Goal: Task Accomplishment & Management: Use online tool/utility

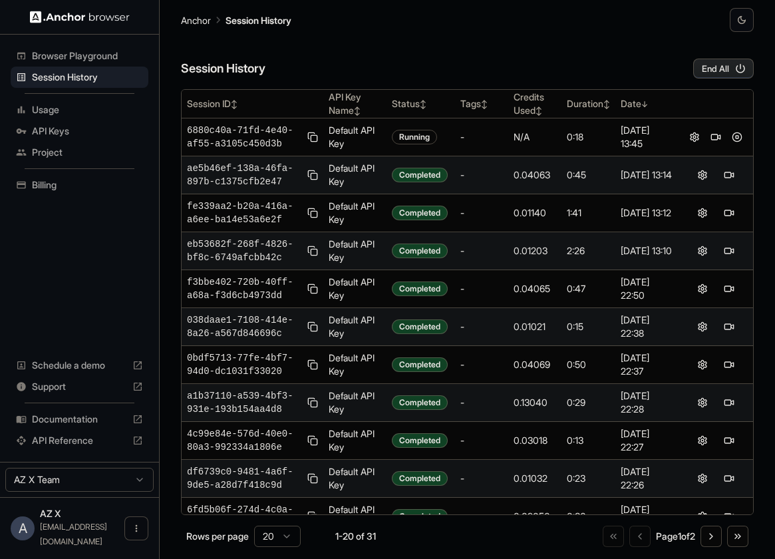
click at [584, 160] on td "0:45" at bounding box center [588, 175] width 54 height 38
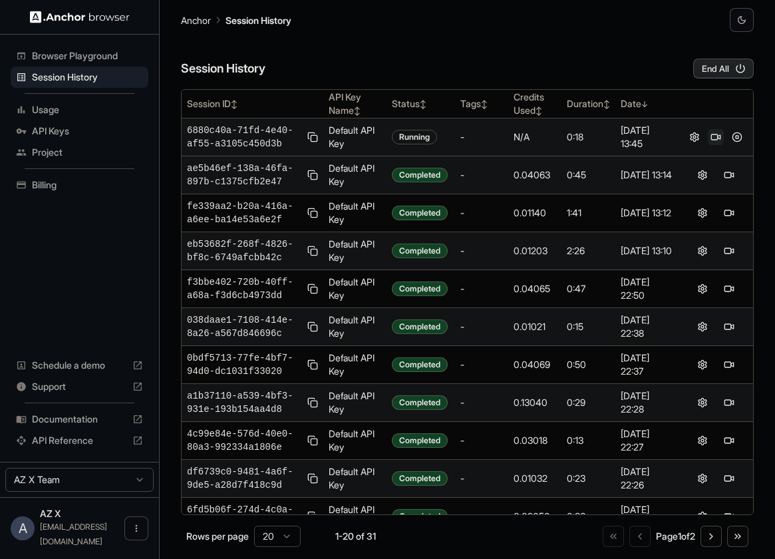
click at [716, 136] on button at bounding box center [716, 137] width 16 height 16
click at [734, 136] on button at bounding box center [737, 137] width 16 height 16
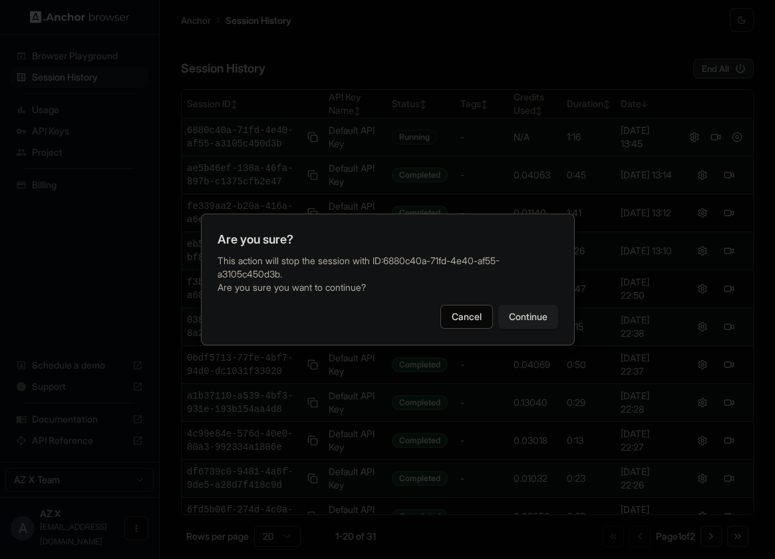
click at [518, 309] on button "Continue" at bounding box center [528, 317] width 60 height 24
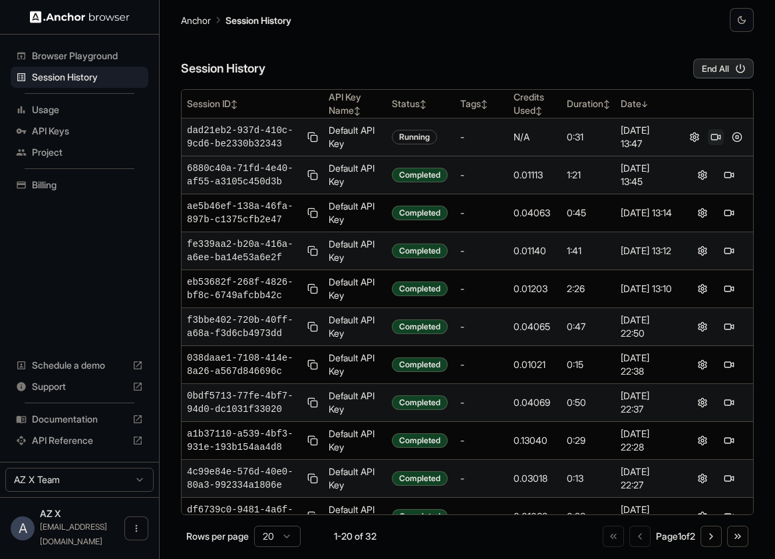
click at [718, 141] on button at bounding box center [716, 137] width 16 height 16
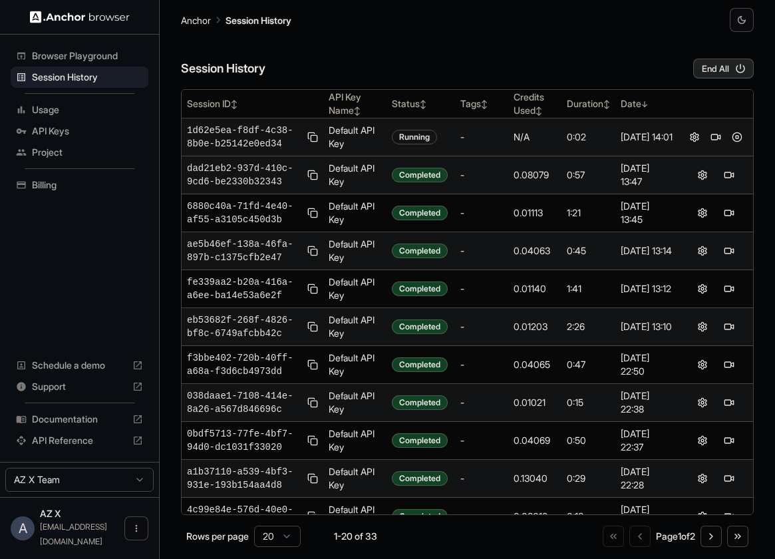
click at [624, 56] on div "Session History End All" at bounding box center [467, 55] width 573 height 47
click at [716, 135] on button at bounding box center [716, 137] width 16 height 16
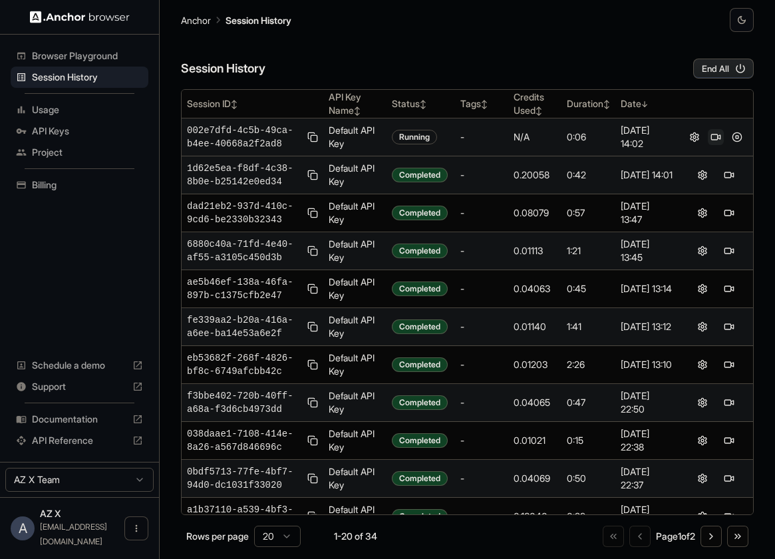
click at [716, 142] on button at bounding box center [716, 137] width 16 height 16
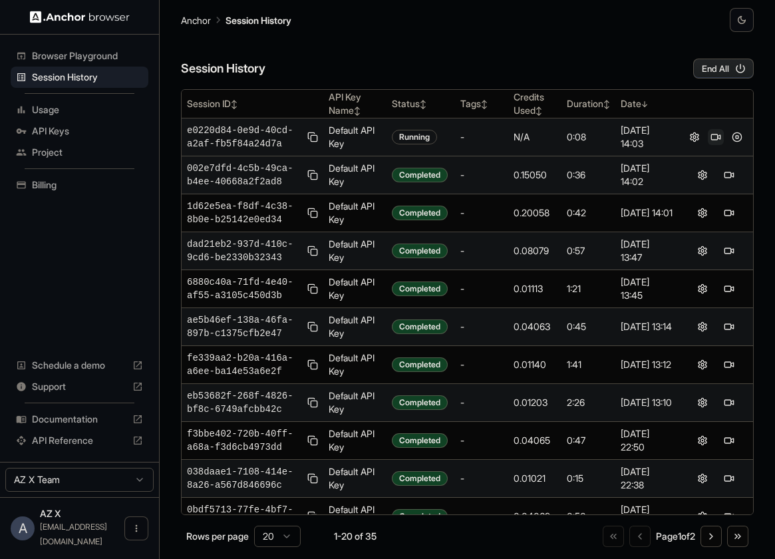
click at [712, 145] on button at bounding box center [716, 137] width 16 height 16
click at [47, 50] on span "Browser Playground" at bounding box center [87, 55] width 111 height 13
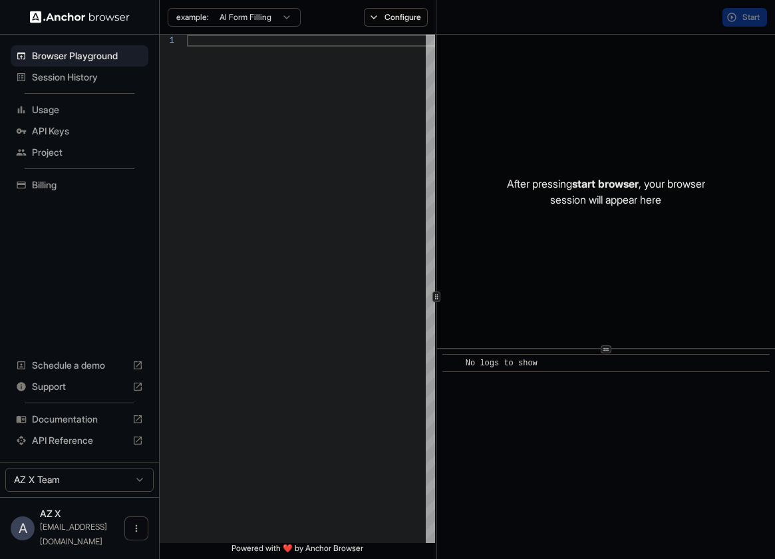
scroll to position [84, 0]
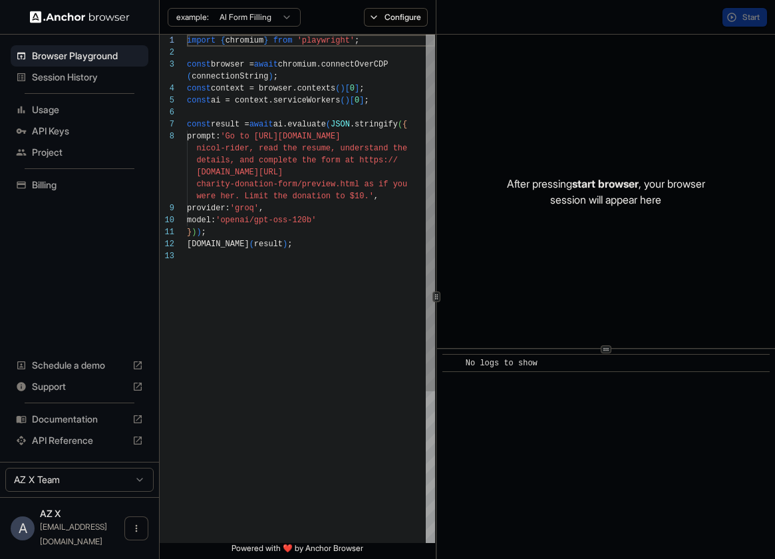
click at [49, 75] on span "Session History" at bounding box center [87, 76] width 111 height 13
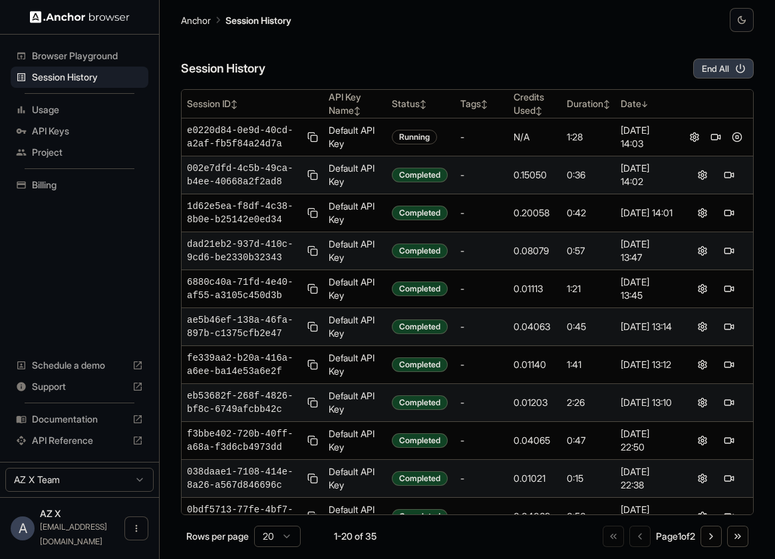
click at [715, 65] on button "End All" at bounding box center [723, 69] width 61 height 20
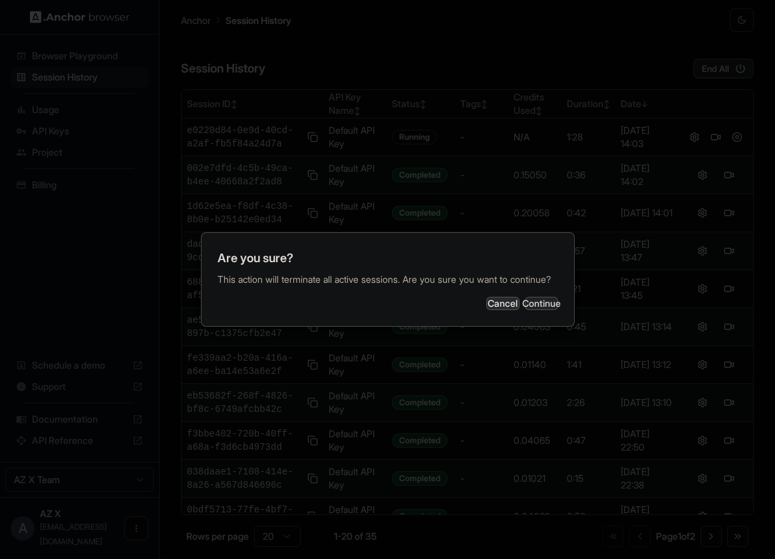
click at [534, 310] on button "Continue" at bounding box center [541, 303] width 33 height 13
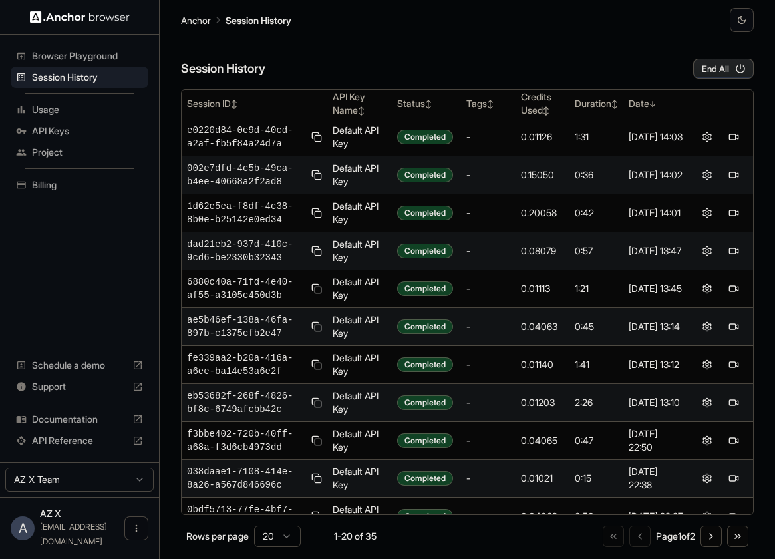
click at [575, 37] on div "Session History End All" at bounding box center [467, 55] width 573 height 47
click at [511, 51] on div "Session History End All" at bounding box center [467, 55] width 573 height 47
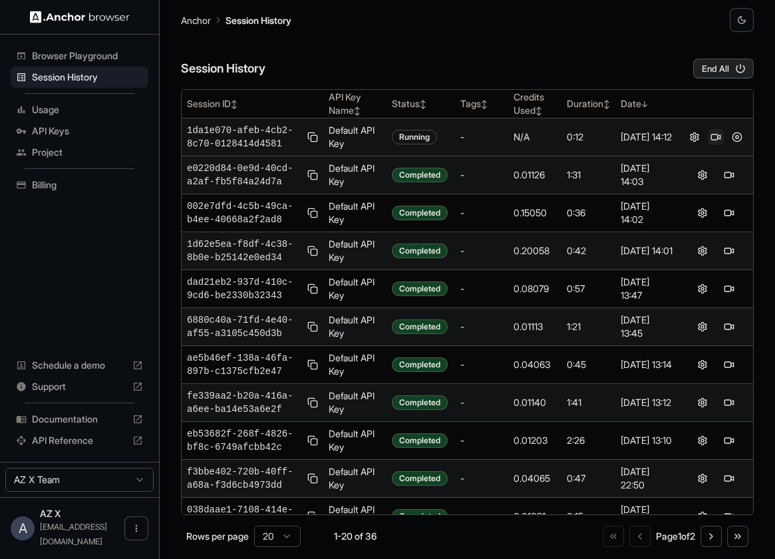
click at [716, 135] on button at bounding box center [716, 137] width 16 height 16
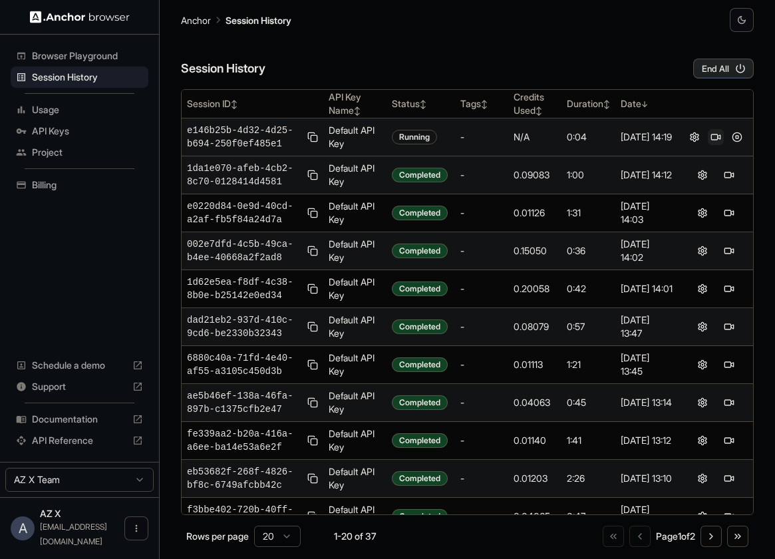
click at [715, 132] on button at bounding box center [716, 137] width 16 height 16
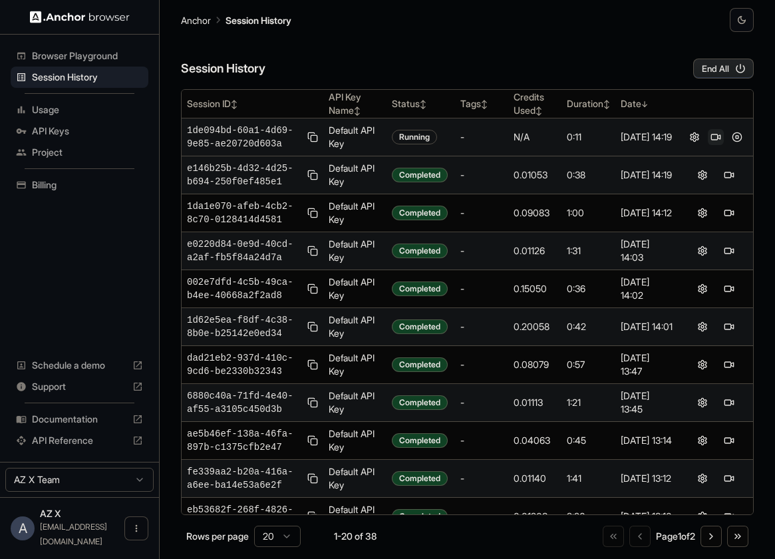
click at [720, 138] on button at bounding box center [716, 137] width 16 height 16
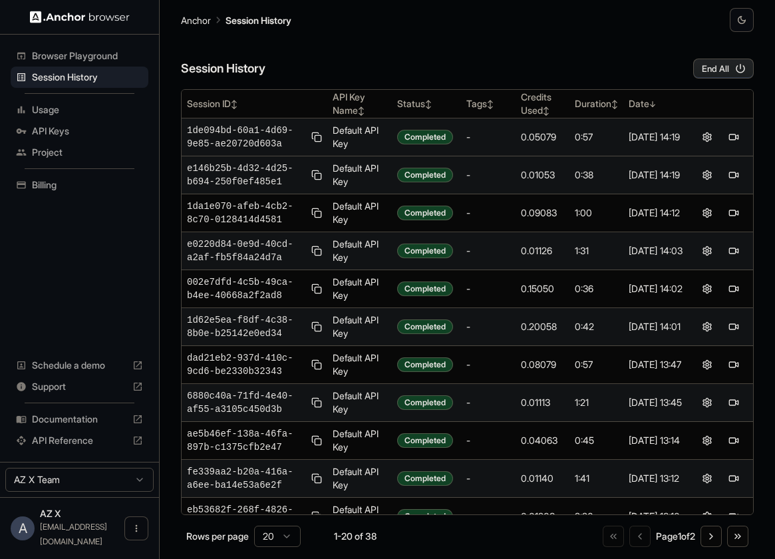
click at [49, 195] on div "Billing" at bounding box center [80, 184] width 138 height 21
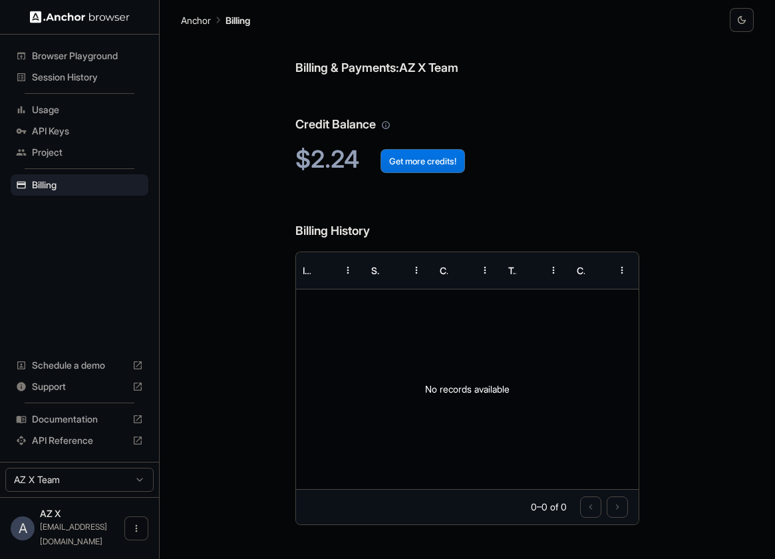
click at [411, 163] on button "Get more credits!" at bounding box center [422, 161] width 84 height 24
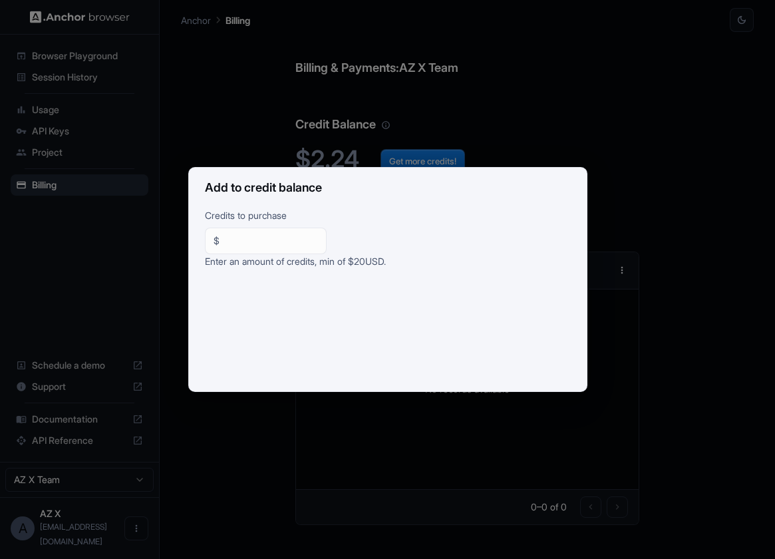
click at [528, 150] on div "Add to credit balance Credits to purchase $ ** ​ Enter an amount of credits, mi…" at bounding box center [387, 279] width 775 height 559
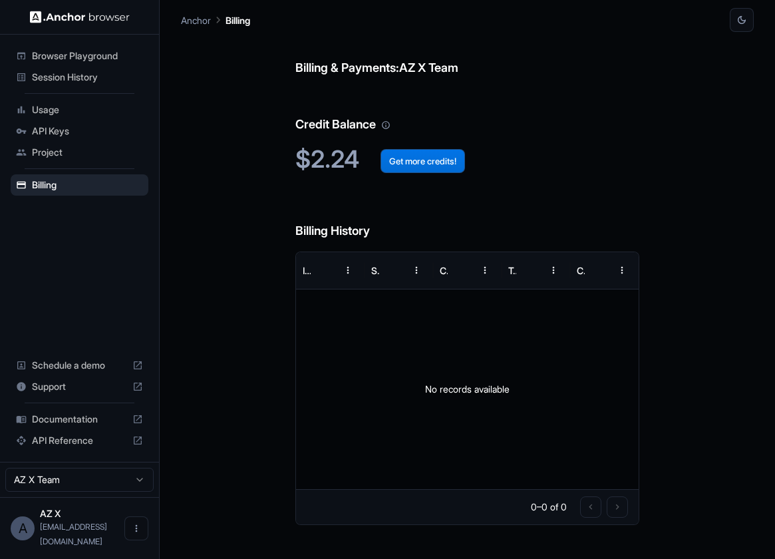
click at [442, 159] on button "Get more credits!" at bounding box center [422, 161] width 84 height 24
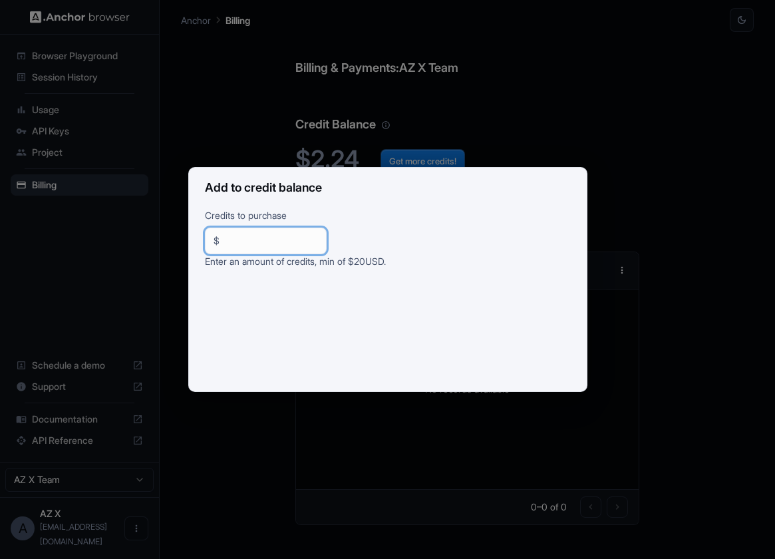
drag, startPoint x: 250, startPoint y: 239, endPoint x: 178, endPoint y: 239, distance: 71.8
click at [178, 239] on div "Add to credit balance Credits to purchase $ ** ​ Enter an amount of credits, mi…" at bounding box center [387, 279] width 775 height 559
type input "**"
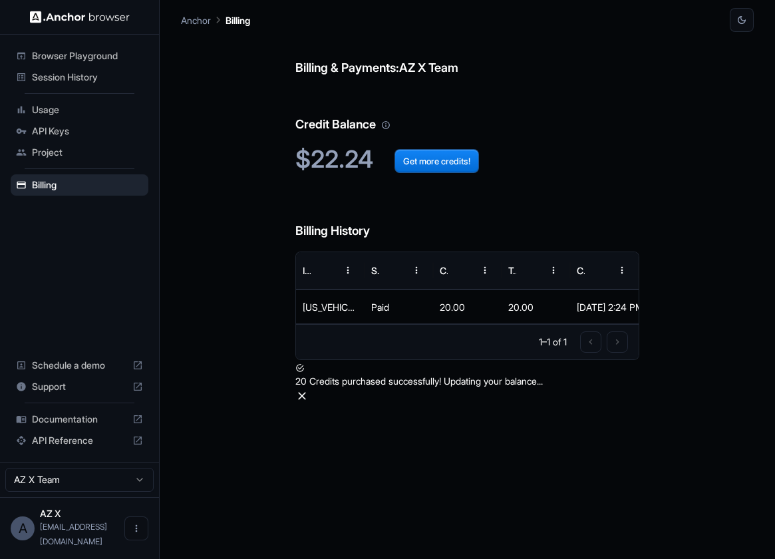
click at [77, 107] on span "Usage" at bounding box center [87, 109] width 111 height 13
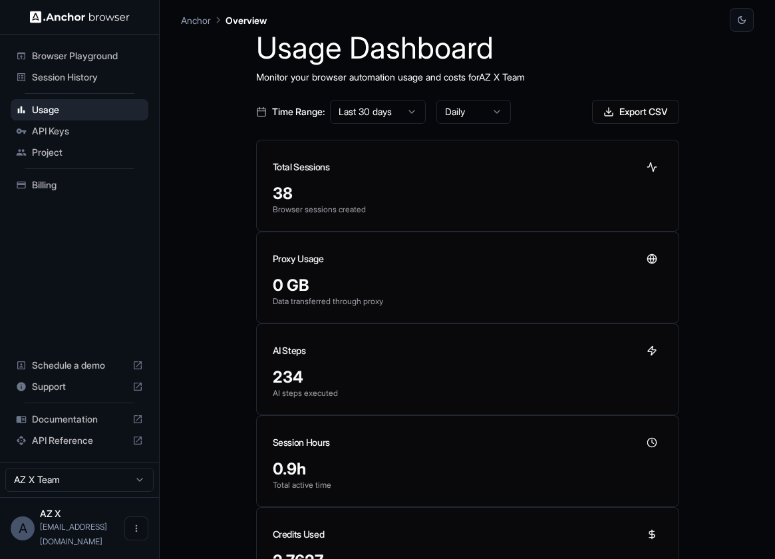
click at [70, 56] on span "Browser Playground" at bounding box center [87, 55] width 111 height 13
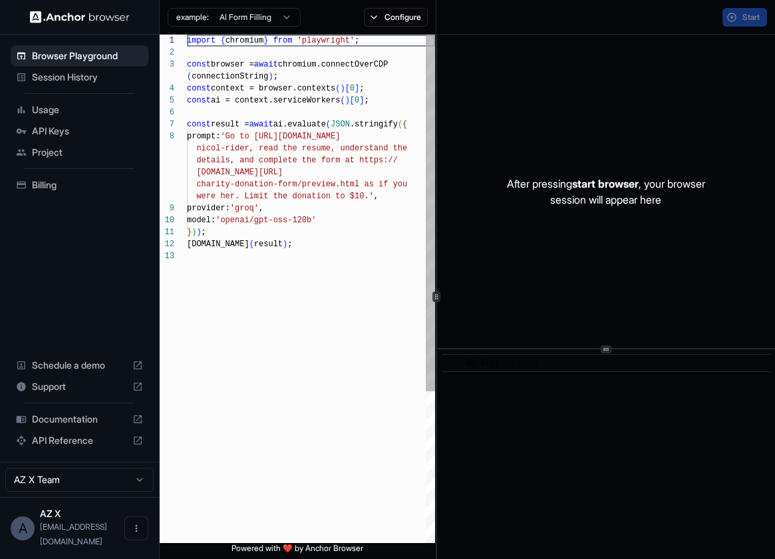
scroll to position [84, 0]
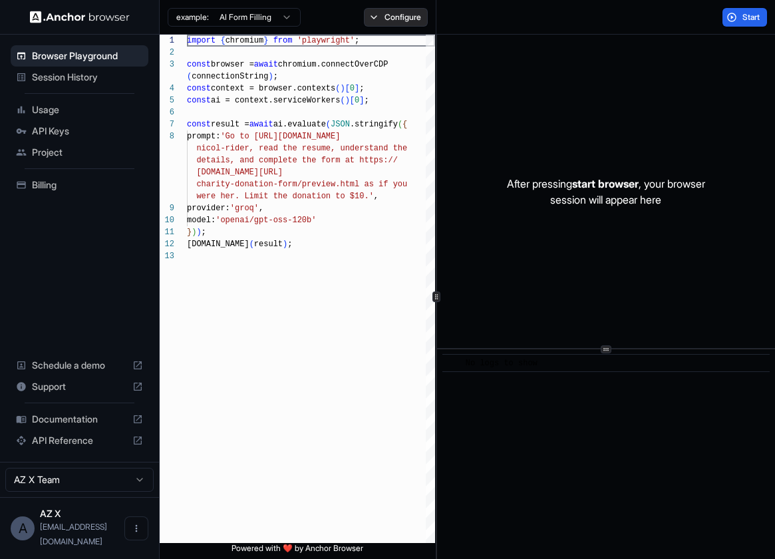
click at [393, 21] on button "Configure" at bounding box center [396, 17] width 65 height 19
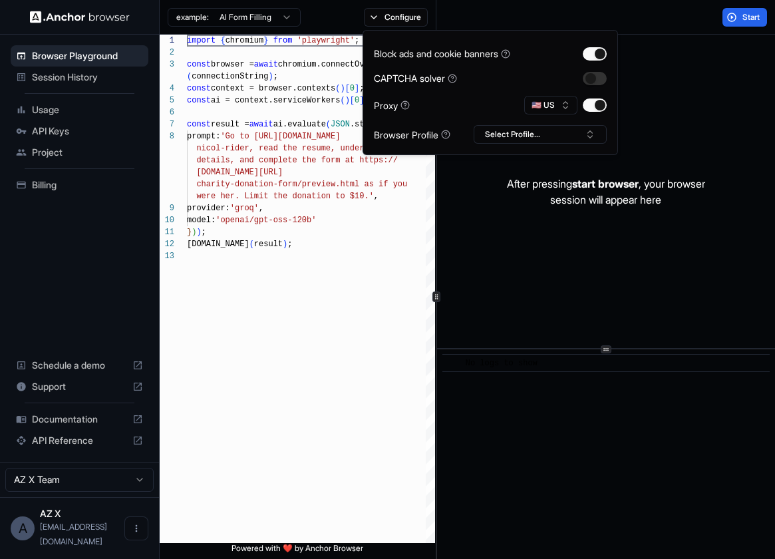
drag, startPoint x: 405, startPoint y: 108, endPoint x: 434, endPoint y: 106, distance: 28.6
click at [413, 107] on div "Proxy 🇺🇸 US" at bounding box center [490, 105] width 233 height 19
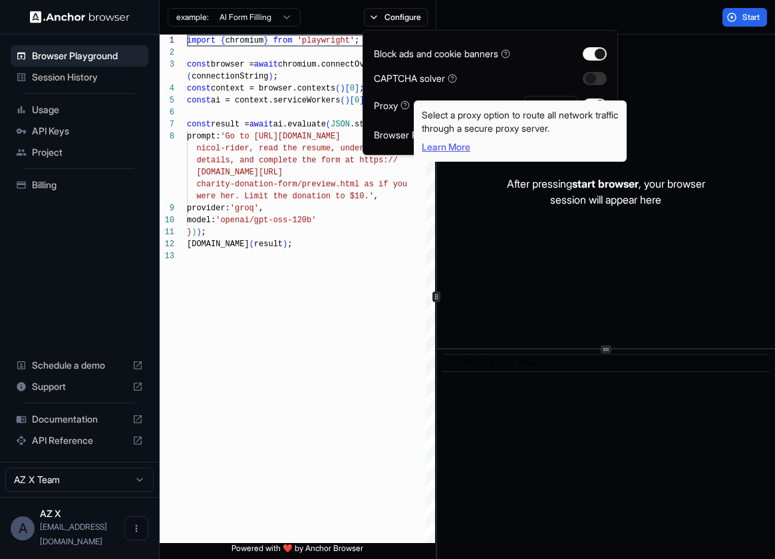
click at [442, 142] on link "Learn More" at bounding box center [446, 146] width 49 height 11
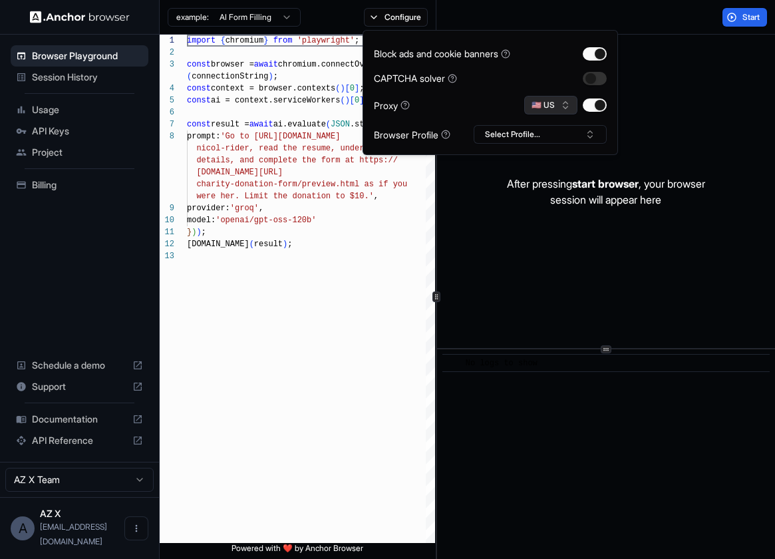
click at [539, 108] on button "🇺🇸 US" at bounding box center [550, 105] width 53 height 19
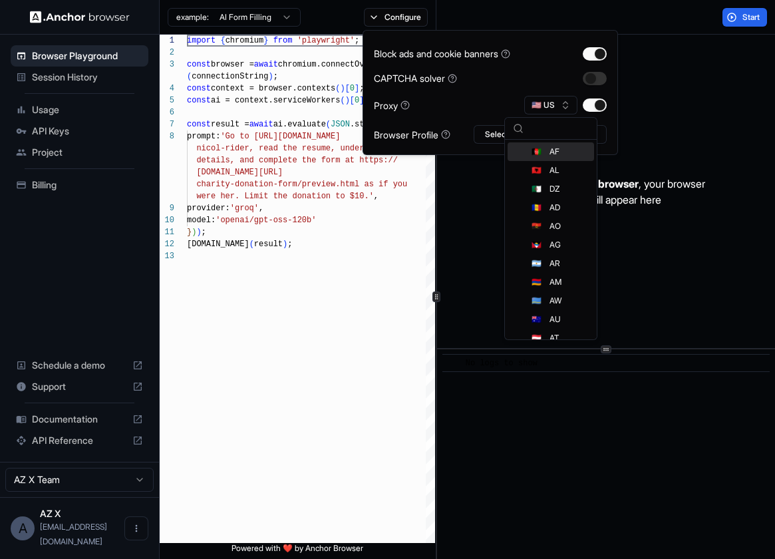
click at [489, 102] on div "Proxy 🇺🇸 US" at bounding box center [490, 105] width 233 height 19
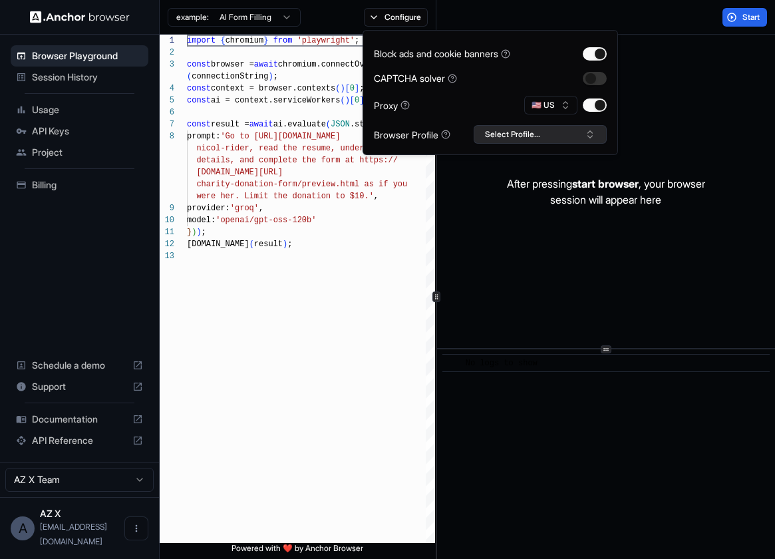
click at [503, 132] on button "Select Profile..." at bounding box center [539, 134] width 133 height 19
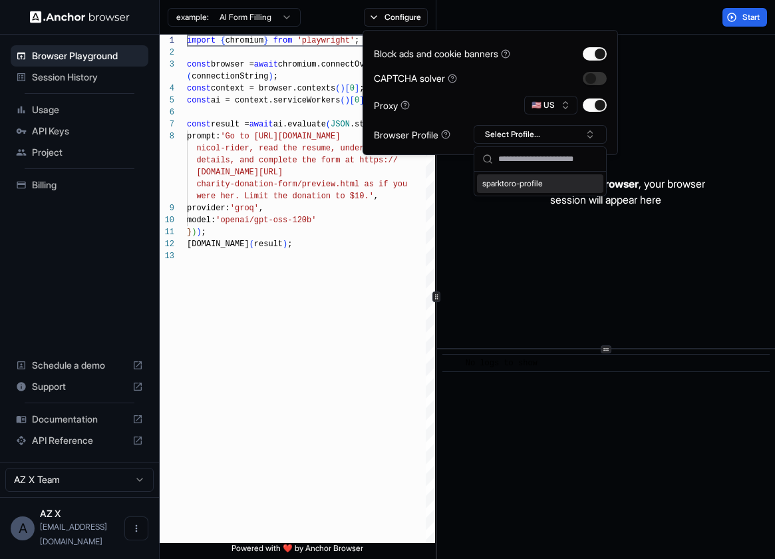
click at [497, 110] on div "Proxy 🇺🇸 US" at bounding box center [490, 105] width 233 height 19
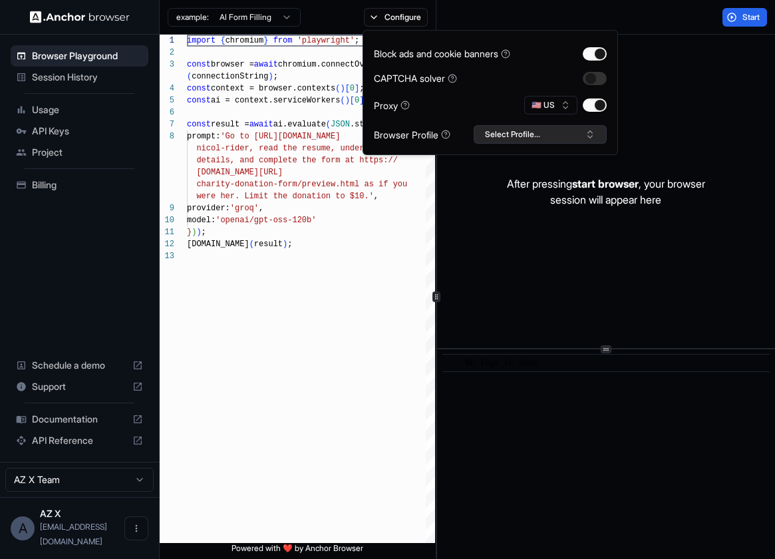
click at [512, 134] on button "Select Profile..." at bounding box center [539, 134] width 133 height 19
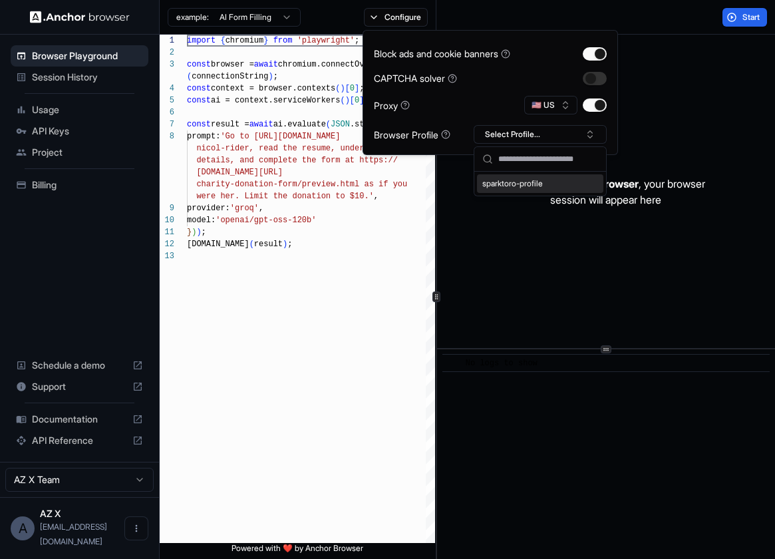
click at [508, 185] on div "sparktoro-profile" at bounding box center [540, 183] width 126 height 19
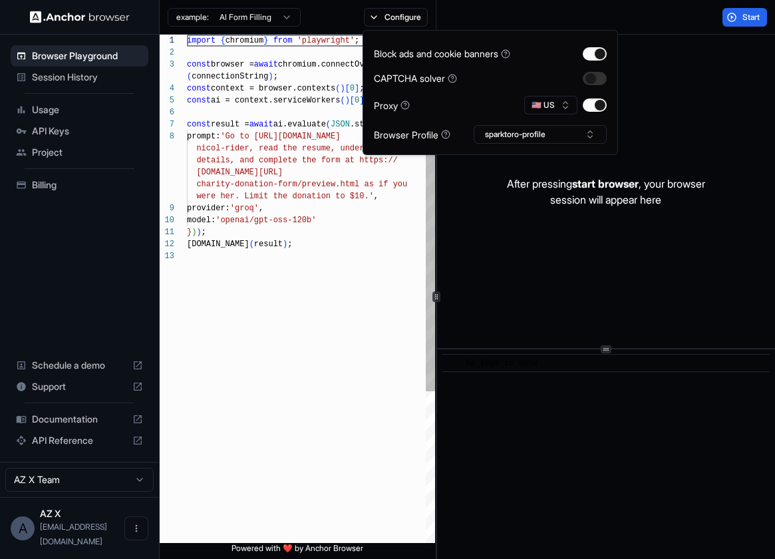
scroll to position [36, 0]
click at [405, 201] on div "import { chromium } from 'playwright' ; const browser = await chromium.connectO…" at bounding box center [311, 397] width 248 height 724
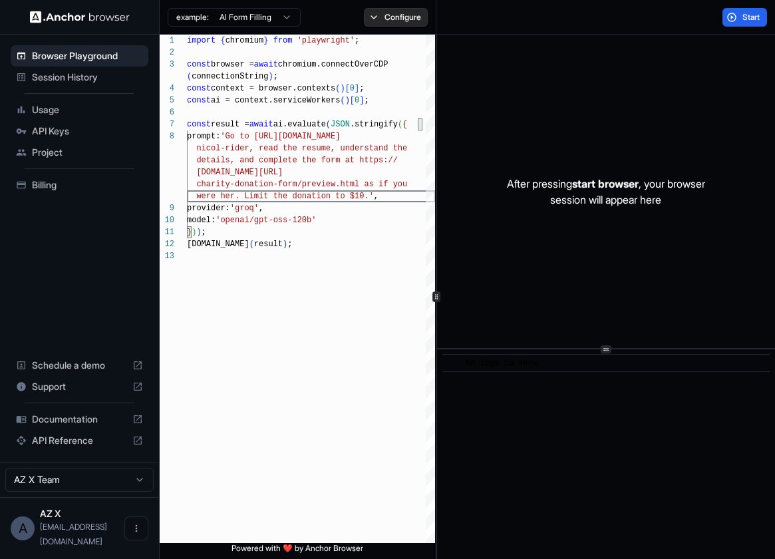
click at [389, 21] on button "Configure" at bounding box center [396, 17] width 65 height 19
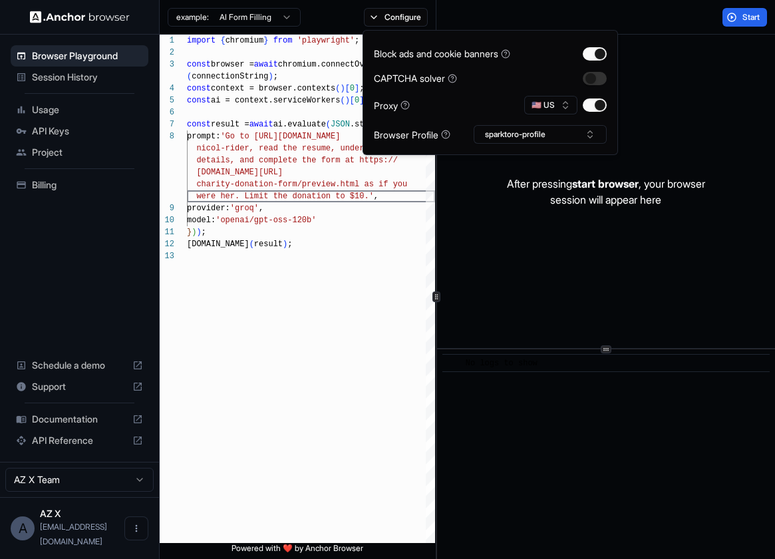
scroll to position [96, 0]
click at [370, 267] on div "import { chromium } from 'playwright' ; const browser = await chromium.connectO…" at bounding box center [311, 397] width 248 height 724
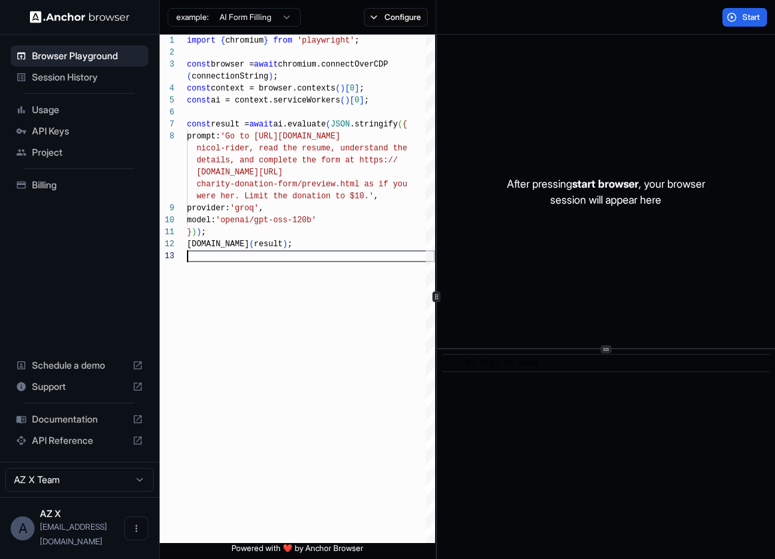
click at [258, 17] on html "Browser Playground Session History Usage API Keys Project Billing Schedule a de…" at bounding box center [387, 279] width 775 height 559
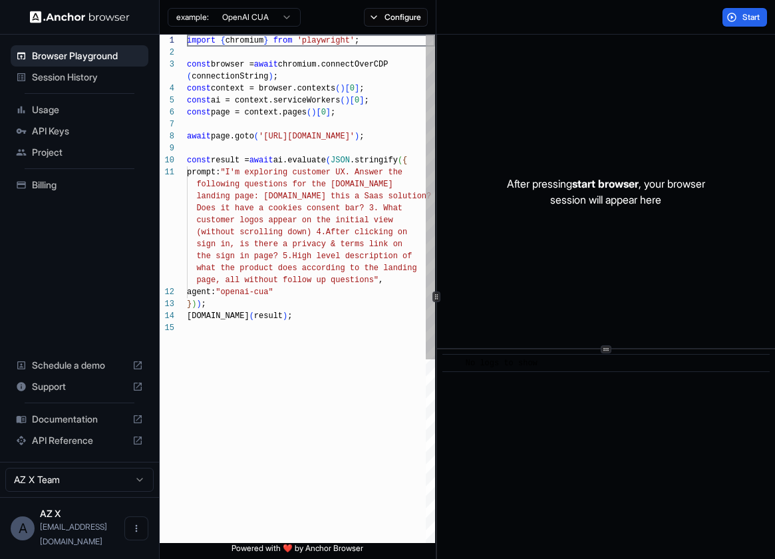
scroll to position [0, 0]
type textarea "**********"
click at [329, 309] on div "import { chromium } from 'playwright' ; const browser = await chromium.connectO…" at bounding box center [311, 432] width 248 height 795
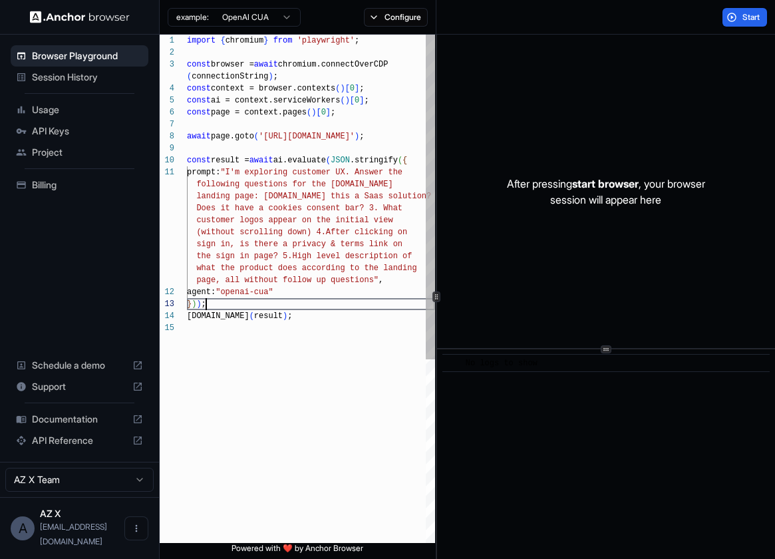
click at [327, 337] on div "import { chromium } from 'playwright' ; const browser = await chromium.connectO…" at bounding box center [311, 432] width 248 height 795
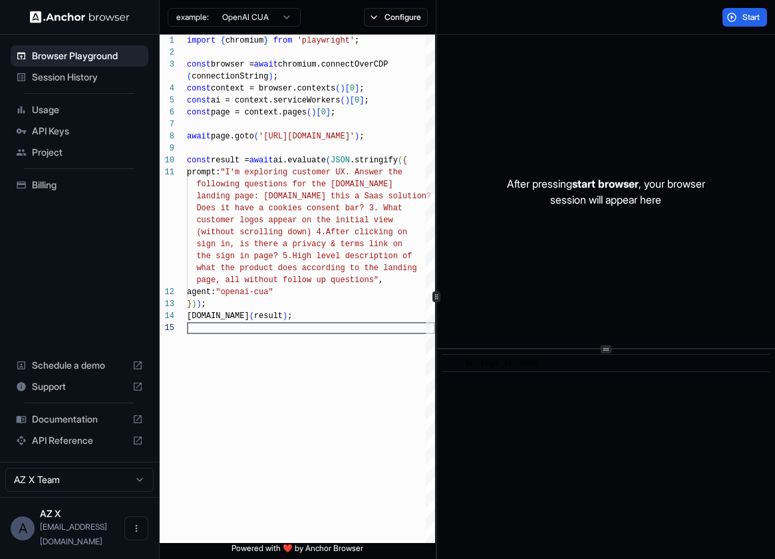
click at [49, 74] on span "Session History" at bounding box center [87, 76] width 111 height 13
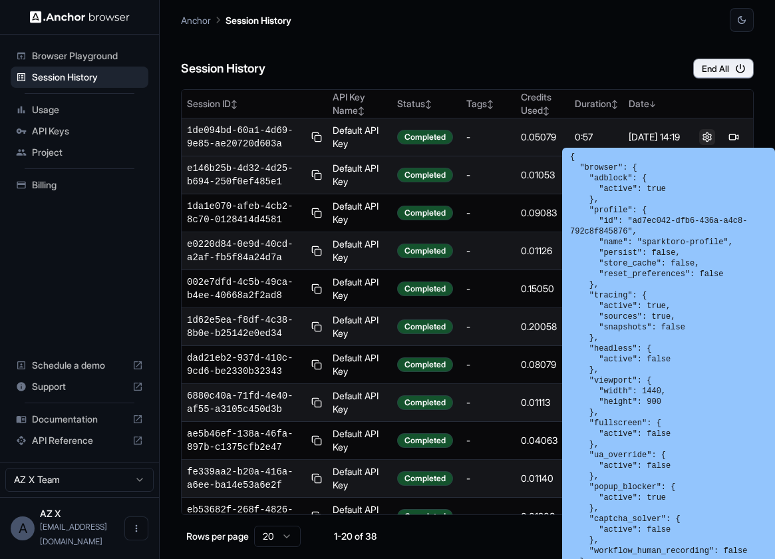
click at [706, 136] on button at bounding box center [707, 137] width 16 height 16
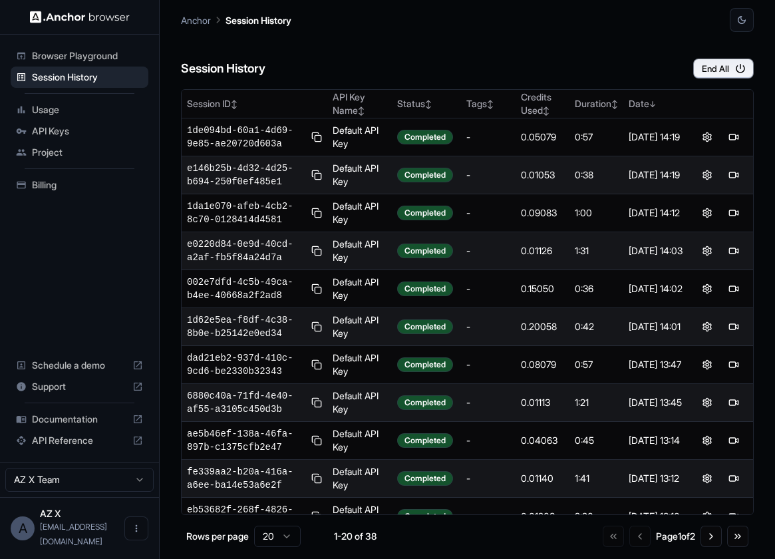
click at [440, 54] on div "Session History End All" at bounding box center [467, 55] width 573 height 47
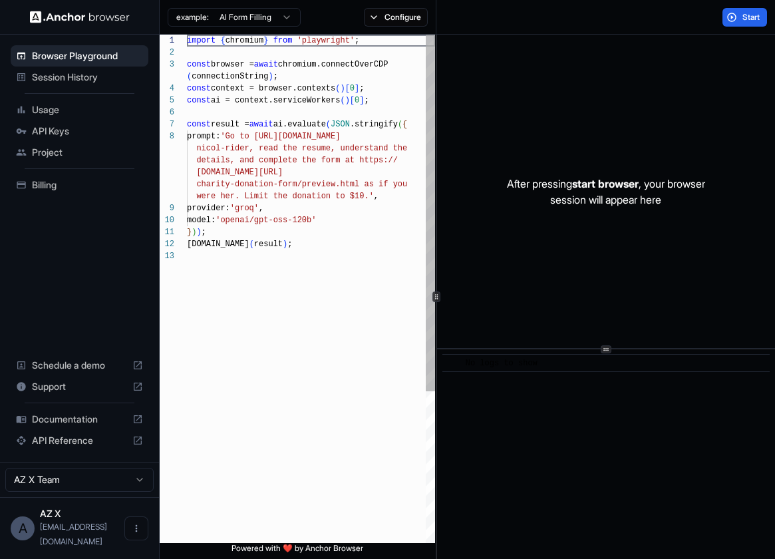
scroll to position [84, 0]
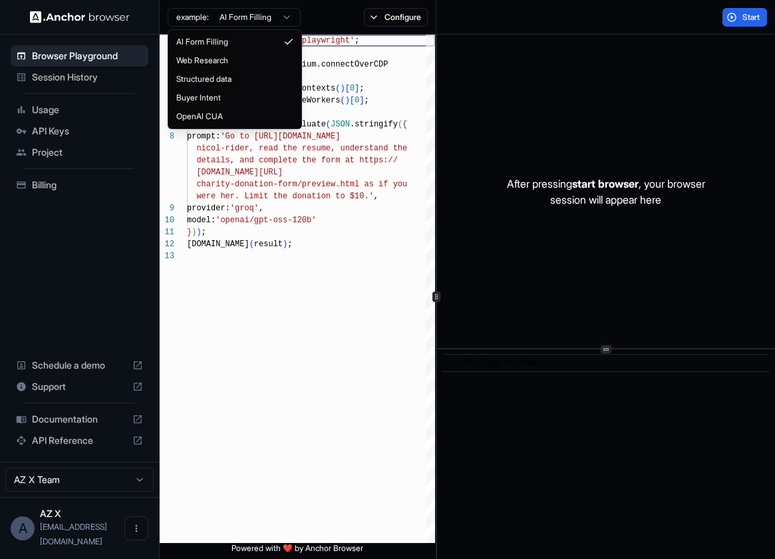
click at [277, 15] on html "Browser Playground Session History Usage API Keys Project Billing Schedule a de…" at bounding box center [387, 279] width 775 height 559
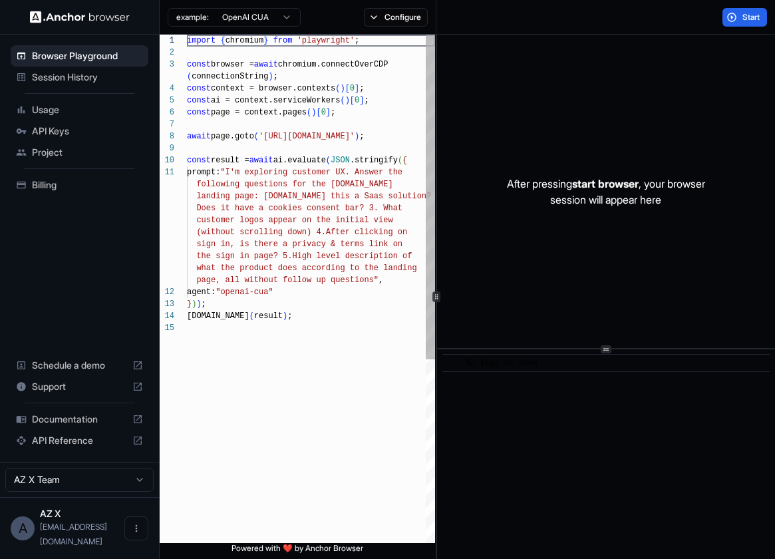
scroll to position [108, 0]
click at [261, 15] on html "Browser Playground Session History Usage API Keys Project Billing Schedule a de…" at bounding box center [387, 279] width 775 height 559
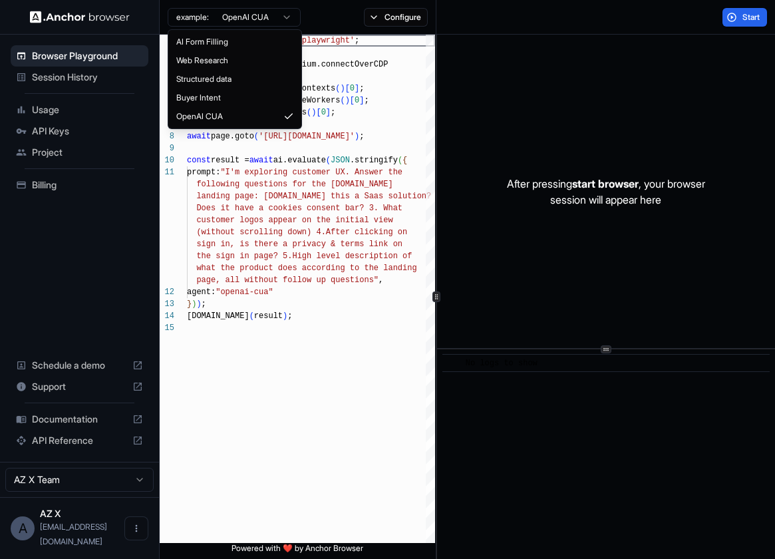
scroll to position [84, 0]
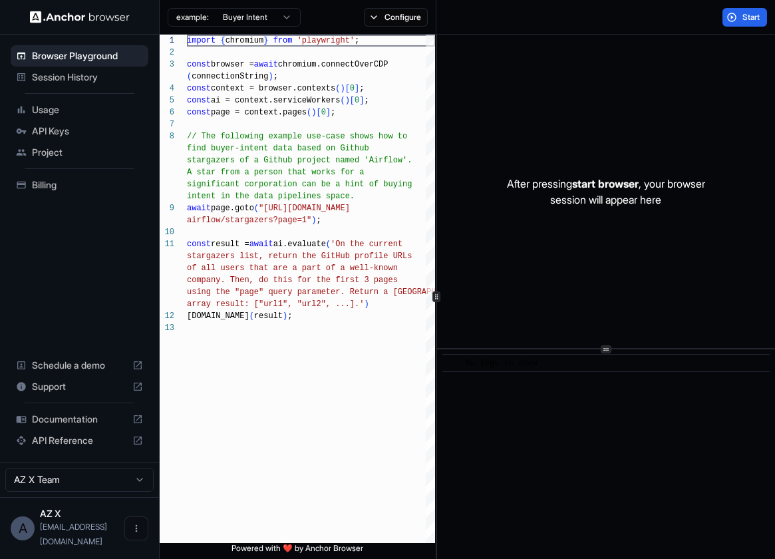
click at [263, 21] on html "Browser Playground Session History Usage API Keys Project Billing Schedule a de…" at bounding box center [387, 279] width 775 height 559
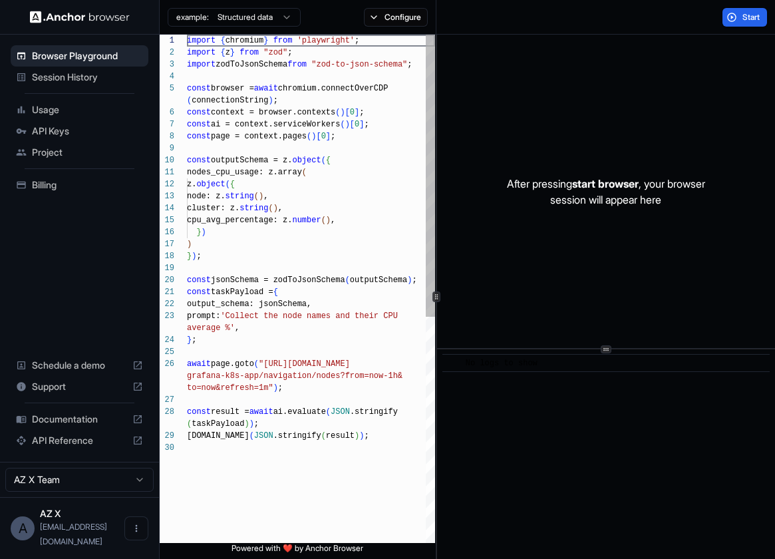
scroll to position [108, 0]
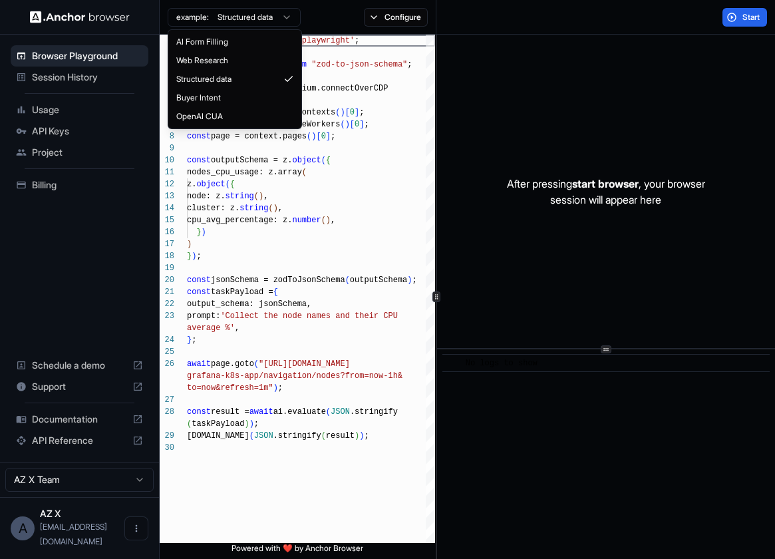
click at [265, 20] on html "Browser Playground Session History Usage API Keys Project Billing Schedule a de…" at bounding box center [387, 279] width 775 height 559
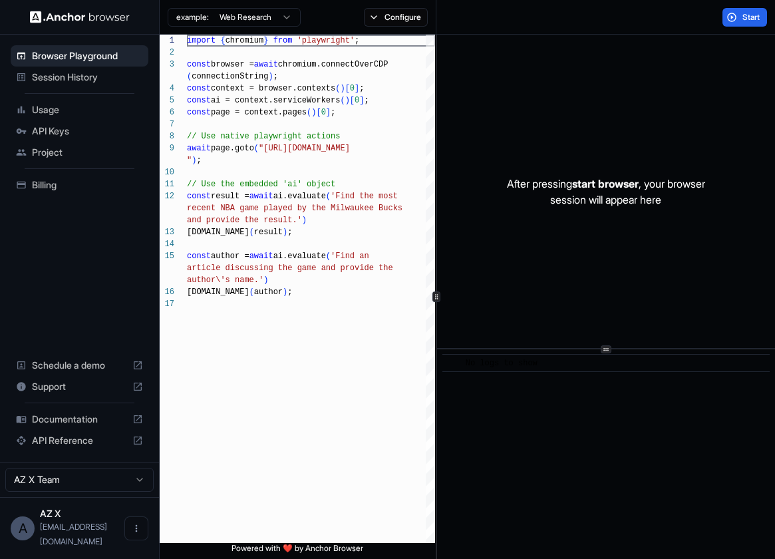
click at [241, 19] on html "Browser Playground Session History Usage API Keys Project Billing Schedule a de…" at bounding box center [387, 279] width 775 height 559
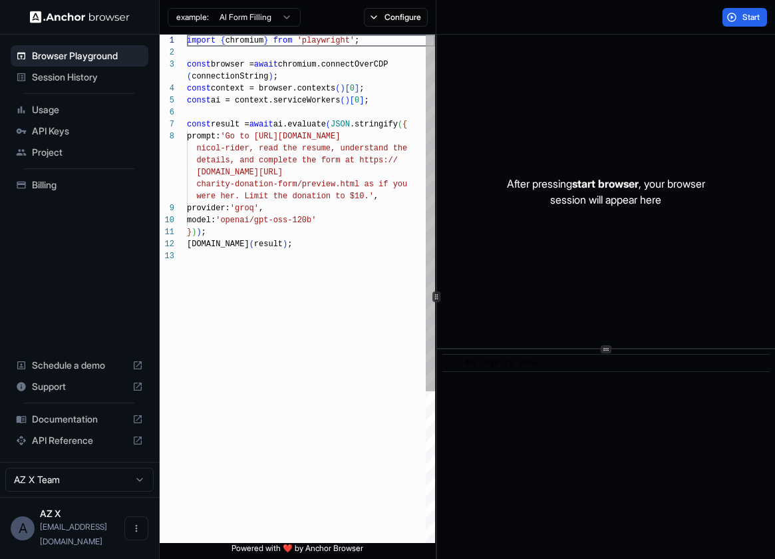
scroll to position [84, 0]
click at [272, 11] on html "Browser Playground Session History Usage API Keys Project Billing Schedule a de…" at bounding box center [387, 279] width 775 height 559
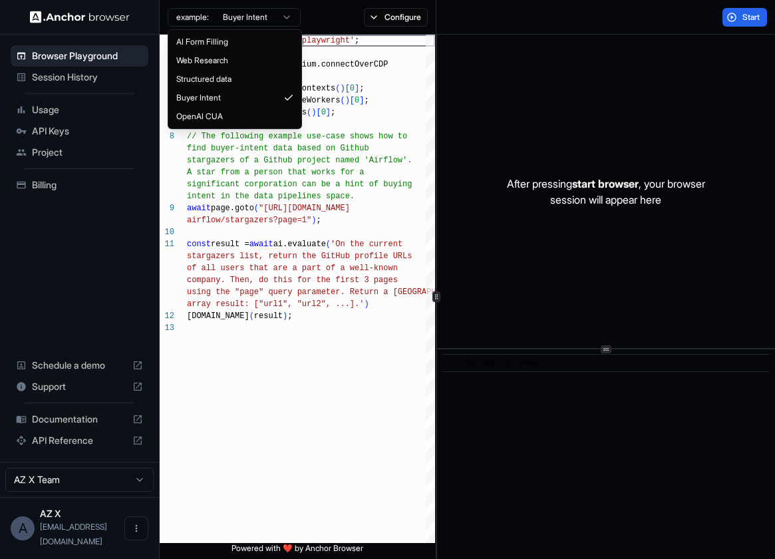
click at [249, 16] on html "Browser Playground Session History Usage API Keys Project Billing Schedule a de…" at bounding box center [387, 279] width 775 height 559
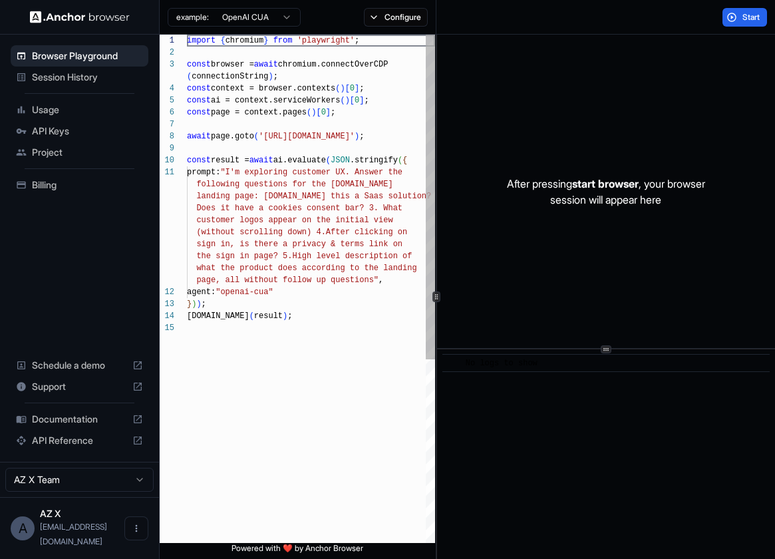
scroll to position [108, 0]
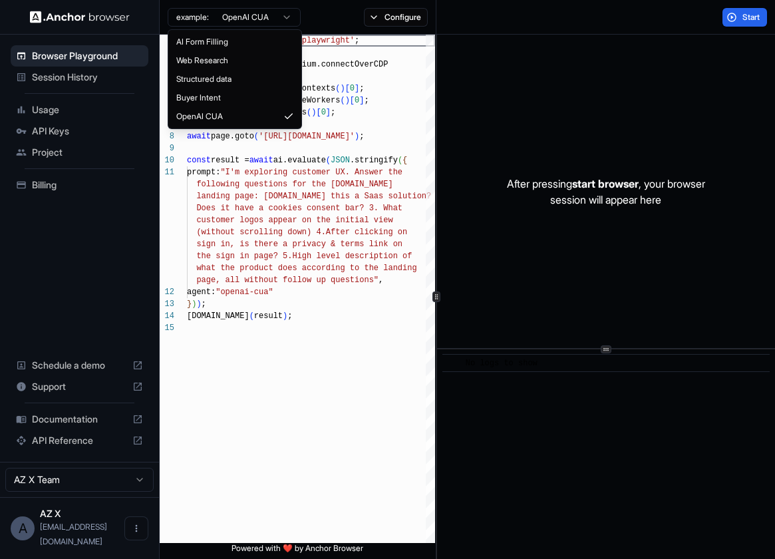
click at [255, 21] on html "Browser Playground Session History Usage API Keys Project Billing Schedule a de…" at bounding box center [387, 279] width 775 height 559
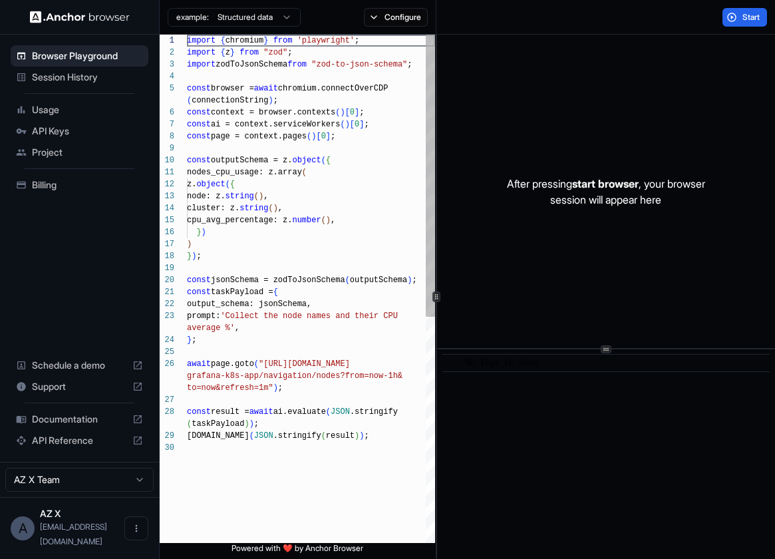
type textarea "**********"
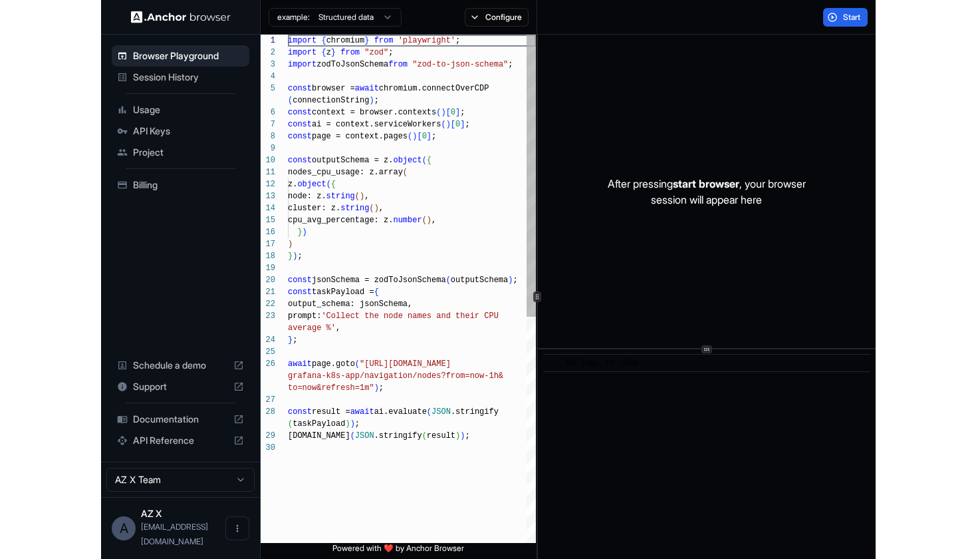
scroll to position [36, 0]
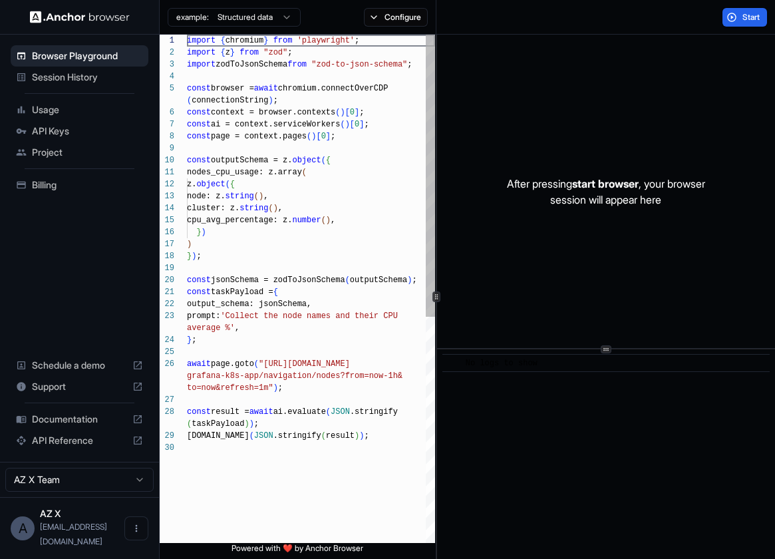
click at [322, 194] on div "import { chromium } from 'playwright' ; import { z } from "zod" ; import zodToJ…" at bounding box center [311, 492] width 248 height 915
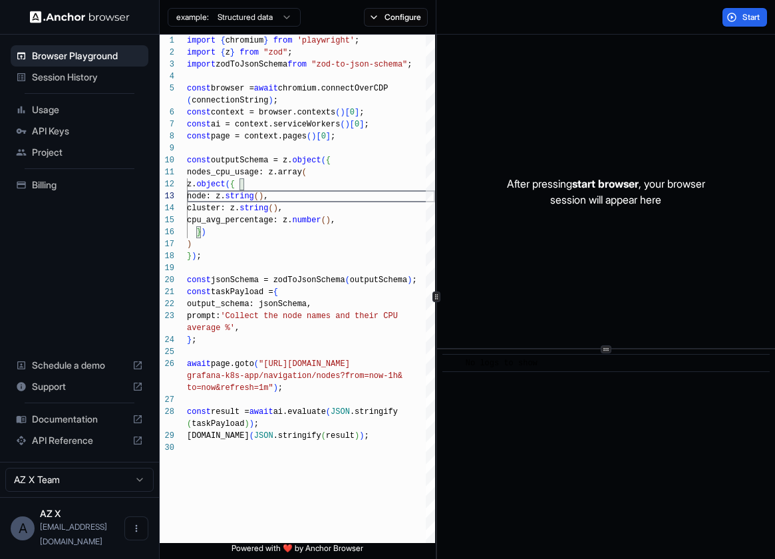
click at [71, 82] on span "Session History" at bounding box center [87, 76] width 111 height 13
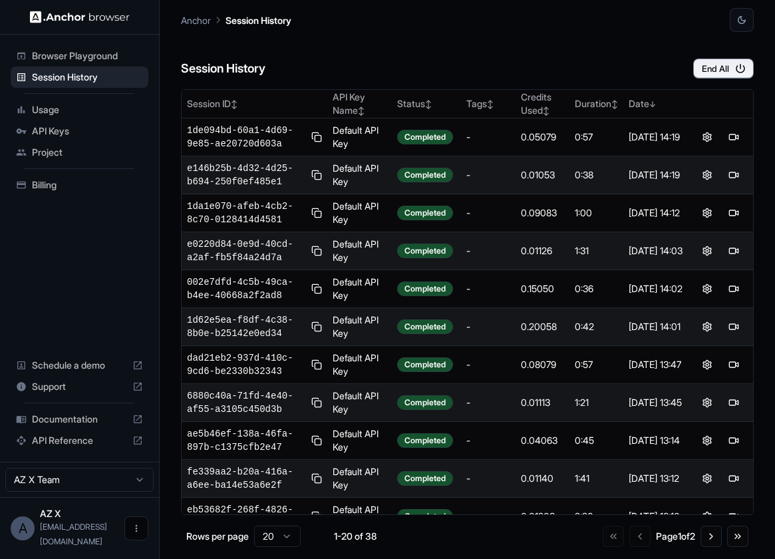
click at [143, 530] on button "Open menu" at bounding box center [136, 528] width 24 height 24
click at [774, 261] on div at bounding box center [790, 261] width 30 height 0
click at [78, 393] on span "Support" at bounding box center [79, 386] width 95 height 13
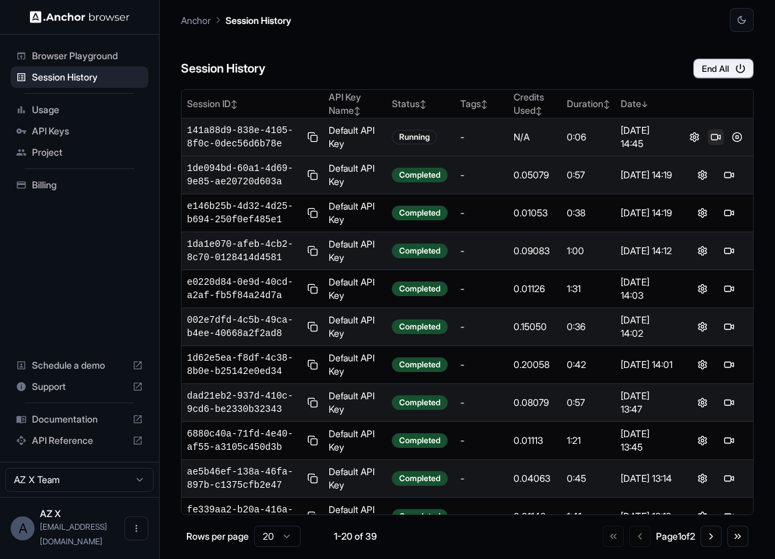
click at [718, 144] on button at bounding box center [716, 137] width 16 height 16
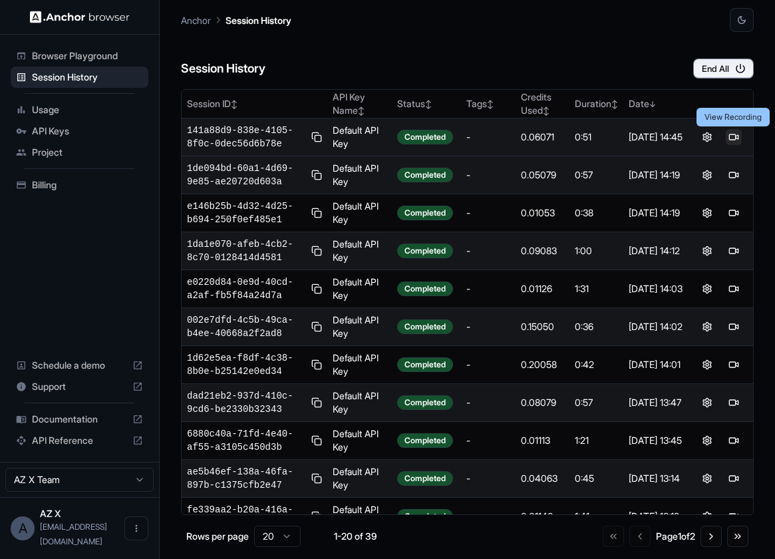
click at [732, 134] on button at bounding box center [734, 137] width 16 height 16
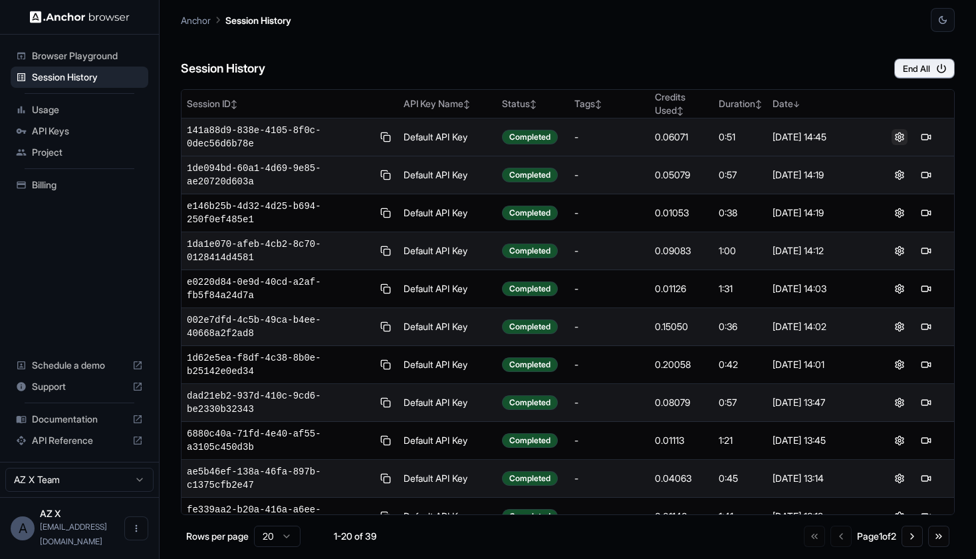
click at [774, 135] on button at bounding box center [900, 137] width 16 height 16
